Goal: Transaction & Acquisition: Purchase product/service

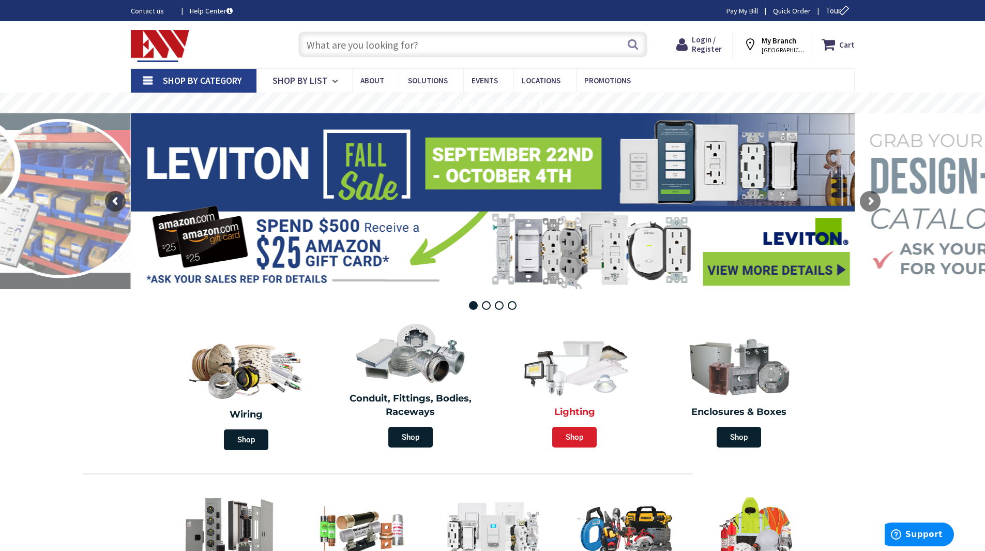
click at [585, 433] on span "Shop" at bounding box center [574, 437] width 44 height 21
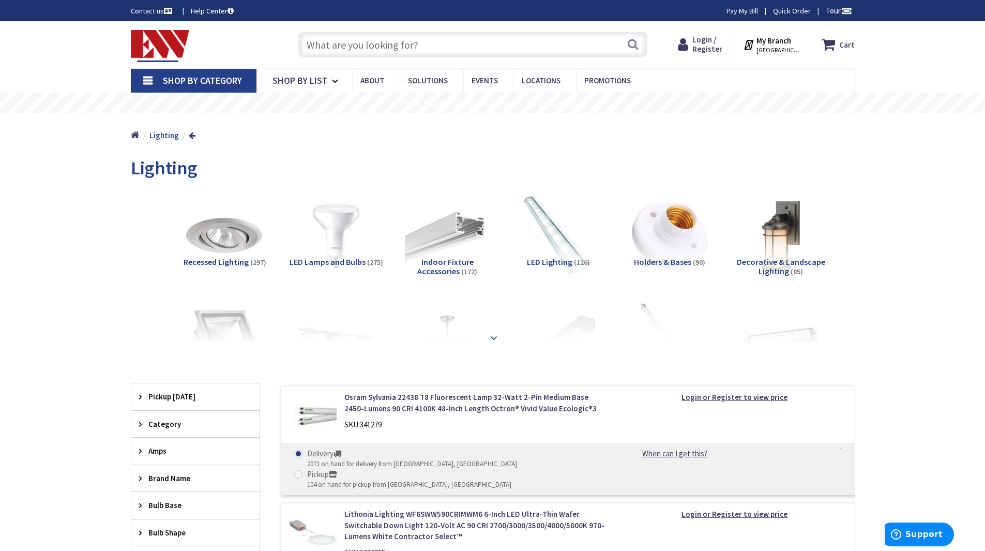
click at [492, 335] on strong at bounding box center [494, 337] width 12 height 11
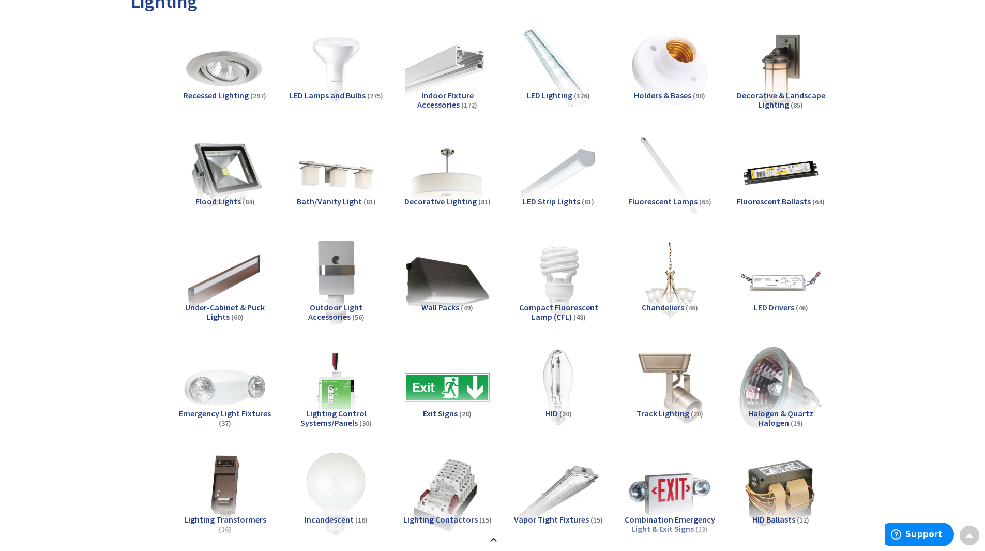
scroll to position [103, 0]
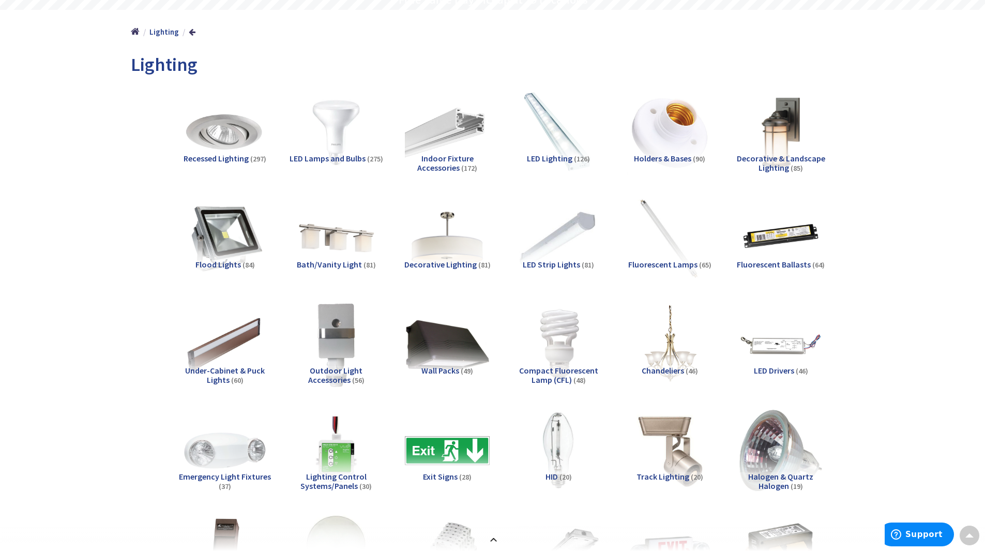
click at [551, 267] on span "LED Strip Lights" at bounding box center [551, 264] width 57 height 10
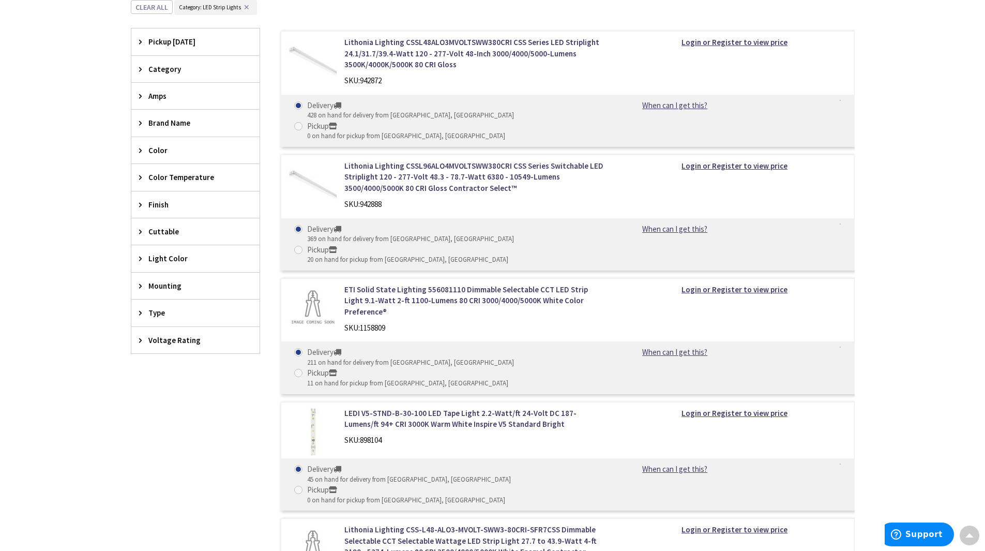
click at [178, 180] on span "Color Temperature" at bounding box center [190, 177] width 84 height 11
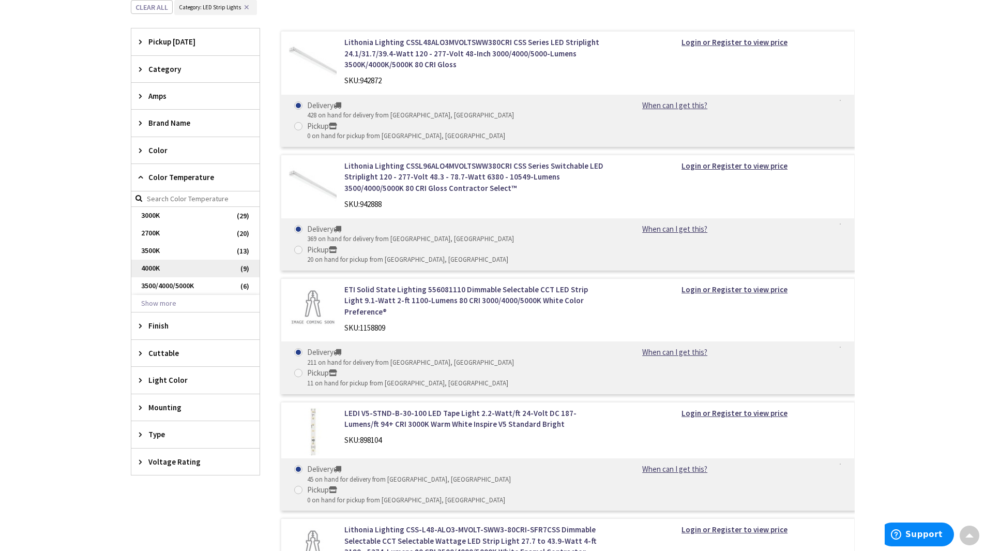
click at [155, 266] on span "4000K" at bounding box center [195, 269] width 128 height 18
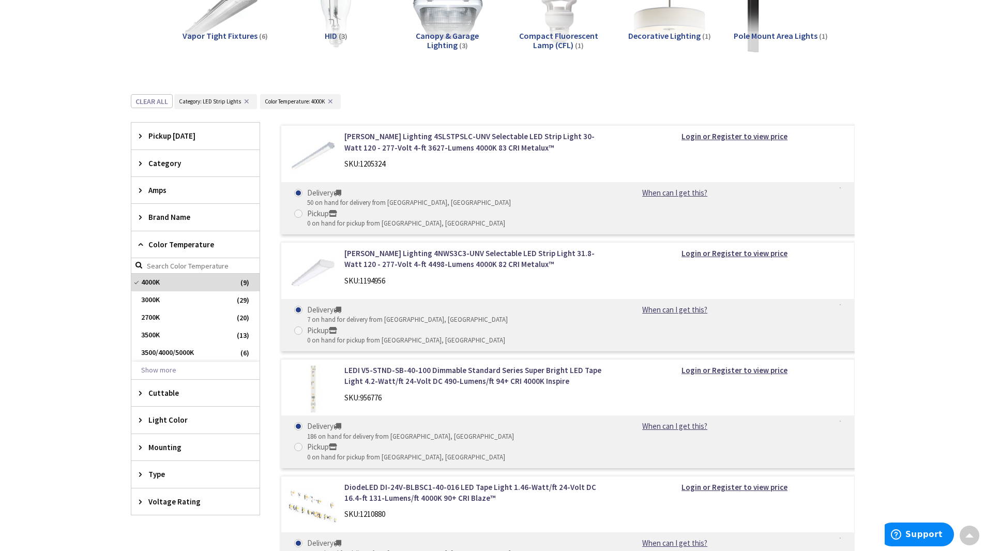
scroll to position [323, 0]
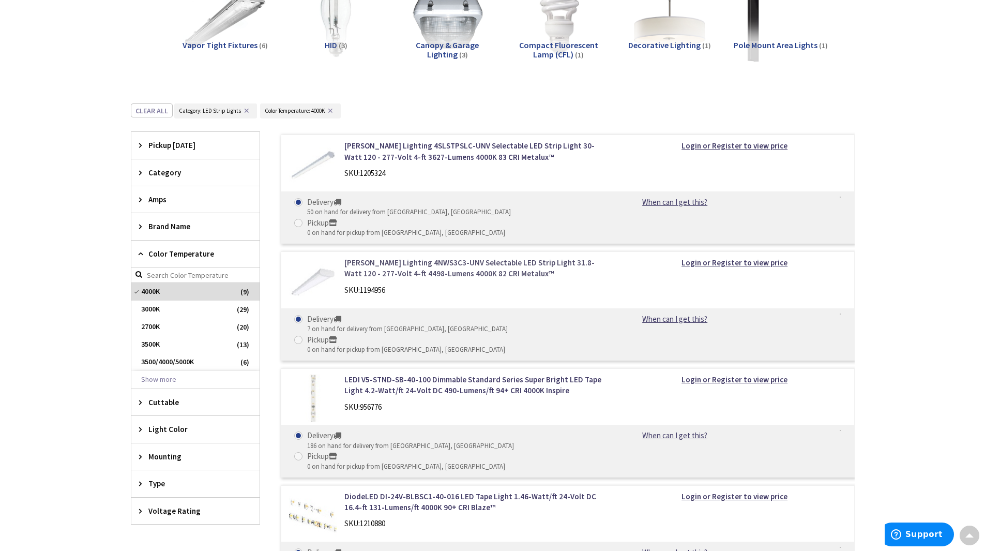
click at [424, 257] on link "Cooper Lighting 4NWS3C3-UNV Selectable LED Strip Light 31.8-Watt 120 - 277-Volt…" at bounding box center [475, 268] width 263 height 22
